Goal: Transaction & Acquisition: Purchase product/service

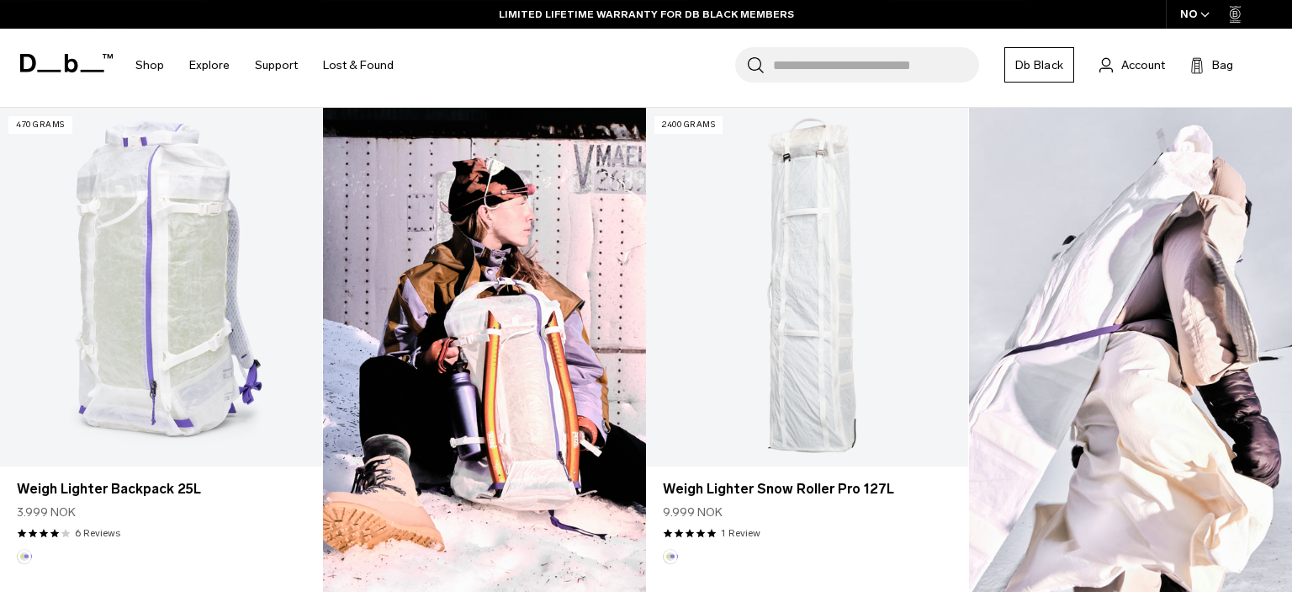
scroll to position [499, 0]
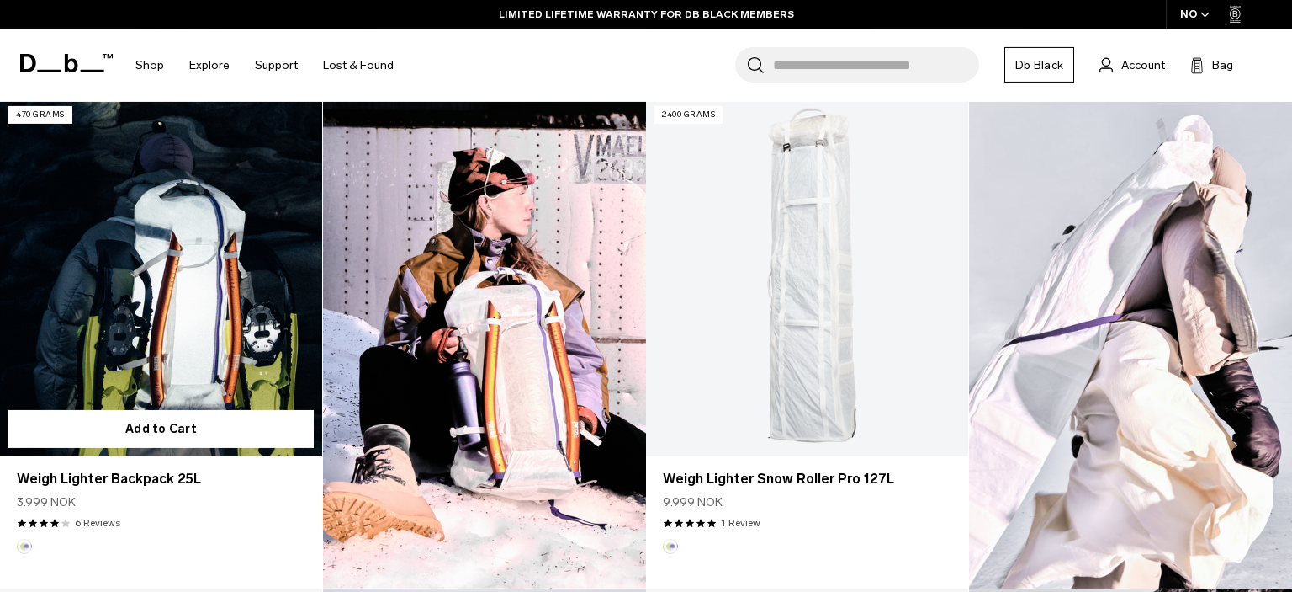
click at [173, 342] on link "Weigh Lighter Backpack 25L" at bounding box center [161, 277] width 322 height 358
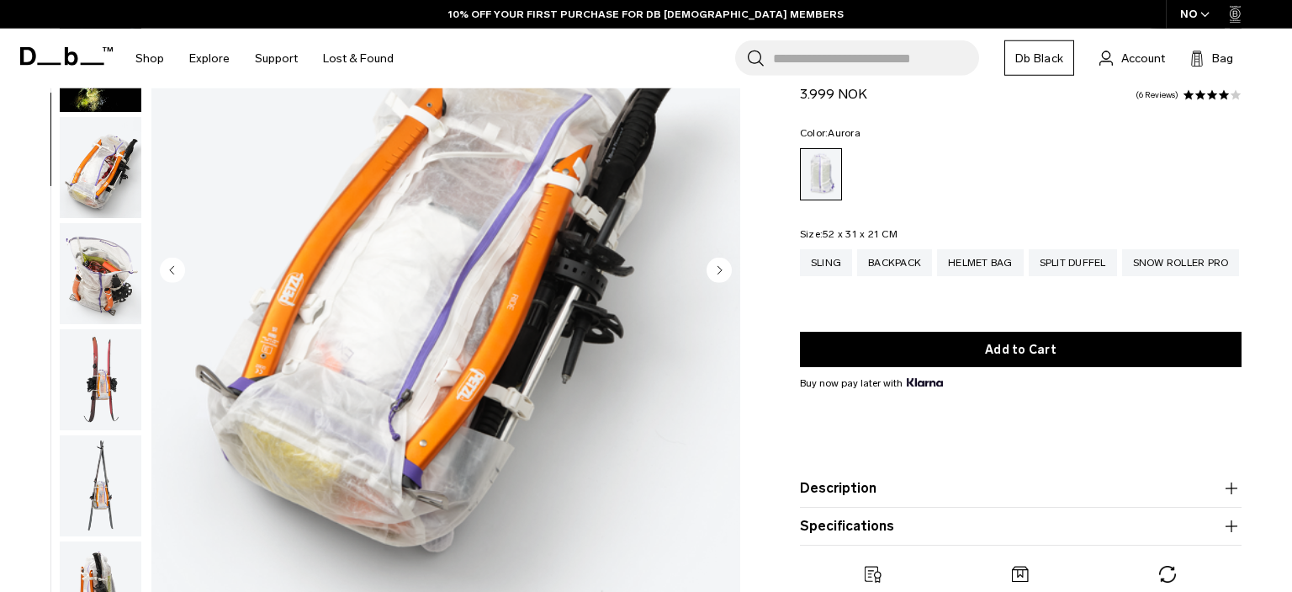
scroll to position [211, 0]
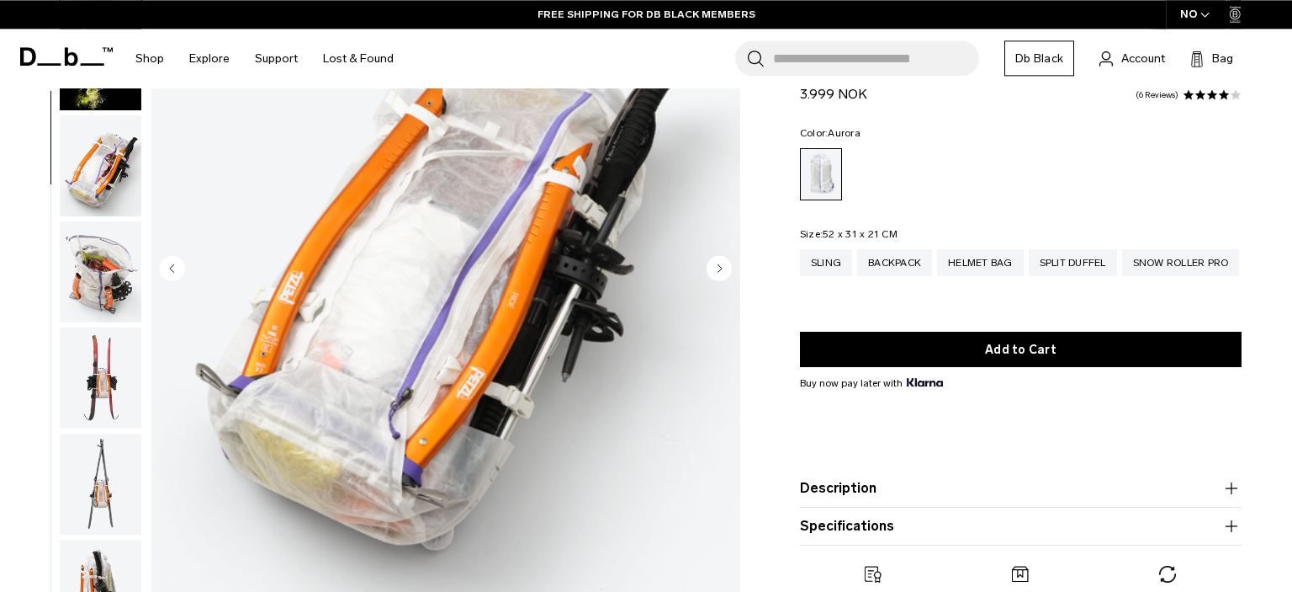
click at [857, 488] on button "Description" at bounding box center [1021, 488] width 442 height 20
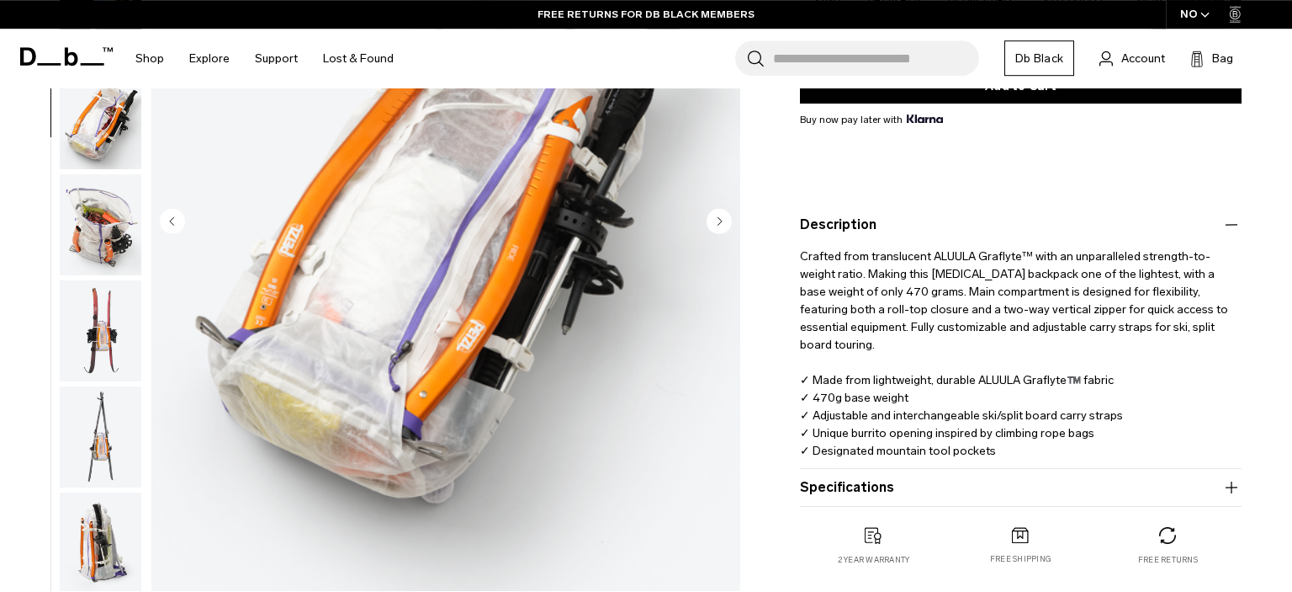
scroll to position [528, 0]
